Goal: Task Accomplishment & Management: Manage account settings

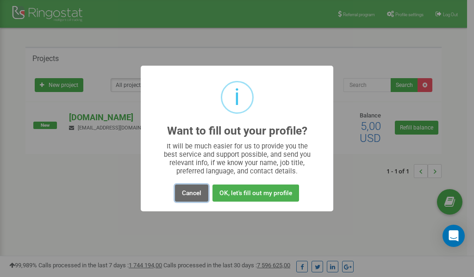
click at [190, 193] on button "Cancel" at bounding box center [191, 193] width 33 height 17
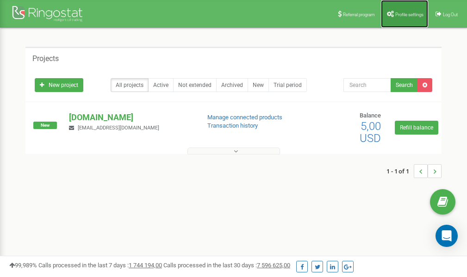
click at [395, 17] on link "Profile settings" at bounding box center [404, 14] width 47 height 28
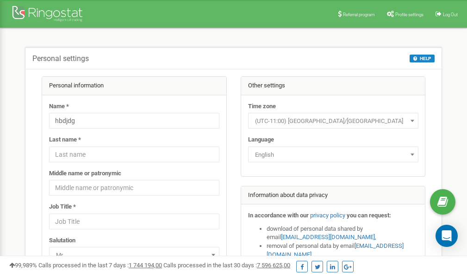
scroll to position [46, 0]
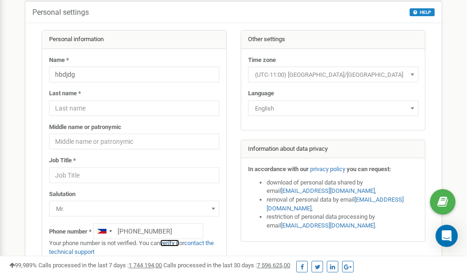
click at [175, 244] on link "verify it" at bounding box center [169, 243] width 19 height 7
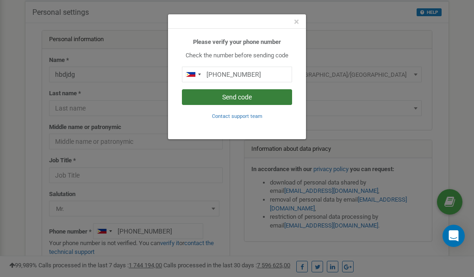
click at [218, 98] on button "Send code" at bounding box center [237, 97] width 110 height 16
